Goal: Information Seeking & Learning: Learn about a topic

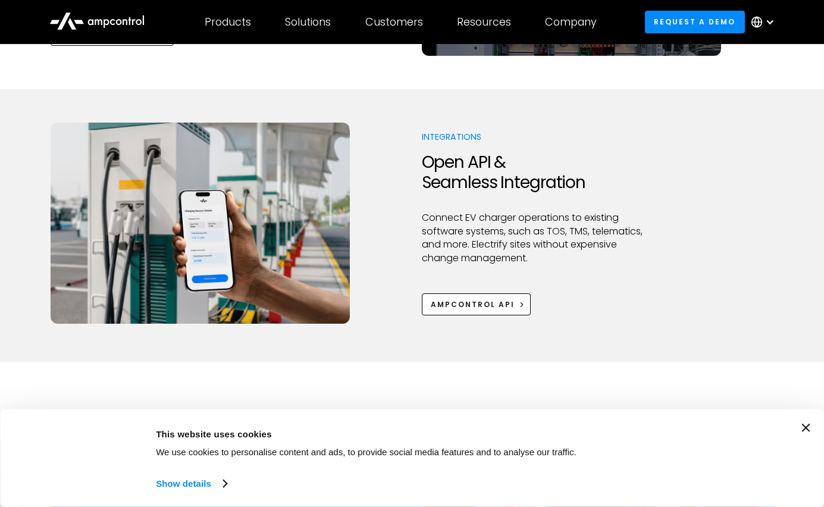
scroll to position [1558, 0]
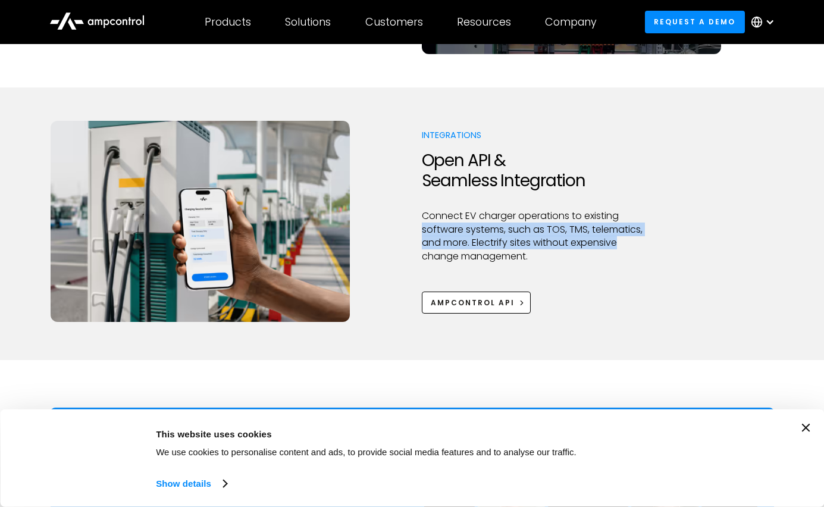
drag, startPoint x: 424, startPoint y: 230, endPoint x: 622, endPoint y: 243, distance: 199.1
click at [625, 243] on p "Connect EV charger operations to existing software systems, such as TOS, TMS, t…" at bounding box center [536, 236] width 229 height 54
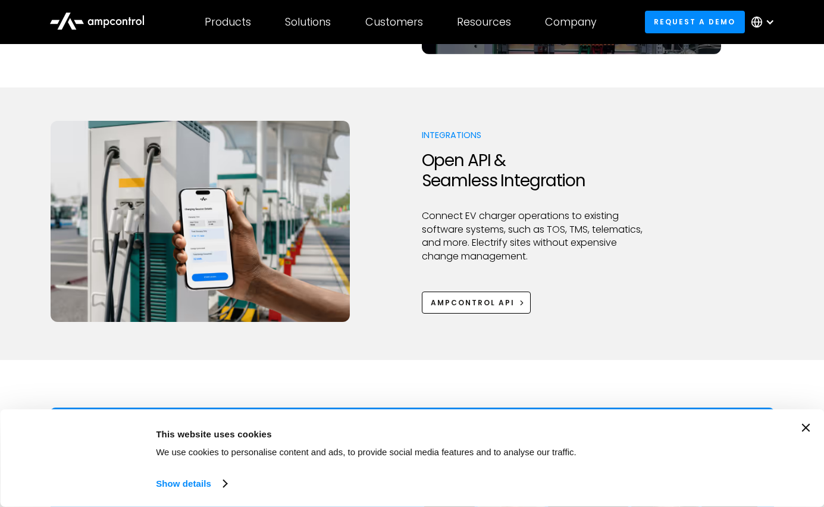
click at [570, 256] on p "Connect EV charger operations to existing software systems, such as TOS, TMS, t…" at bounding box center [536, 236] width 229 height 54
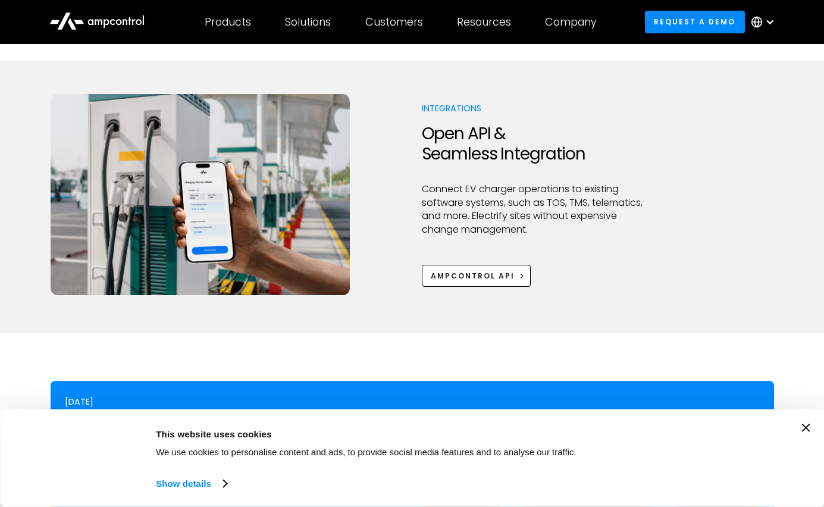
scroll to position [1594, 0]
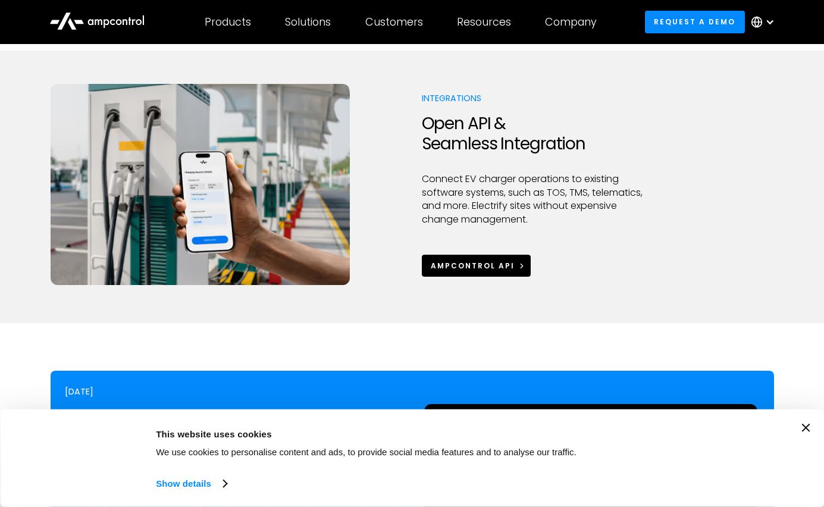
click at [466, 264] on div "Ampcontrol APi" at bounding box center [473, 266] width 84 height 11
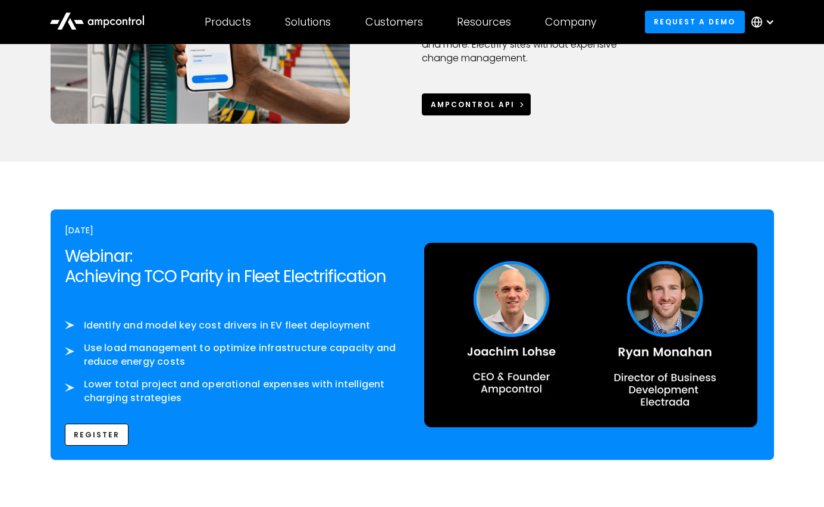
scroll to position [1763, 0]
